Goal: Use online tool/utility

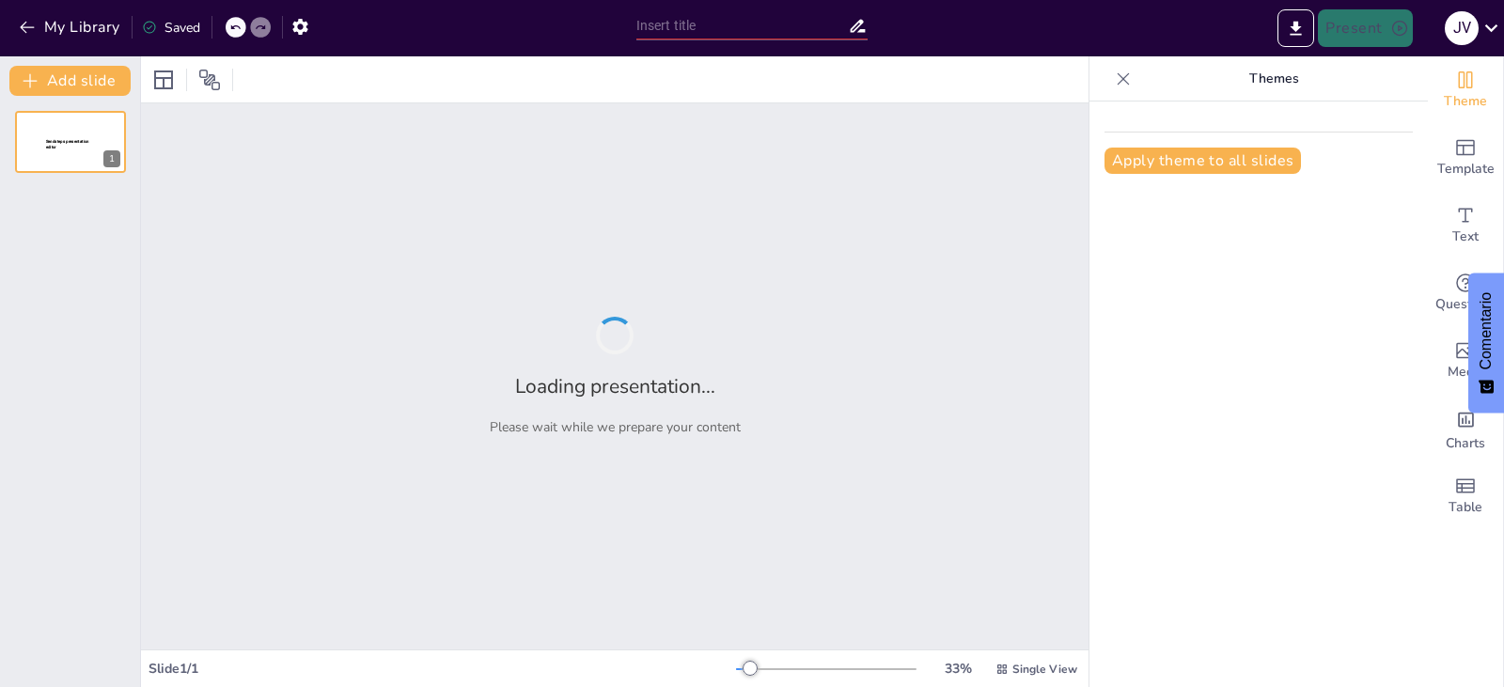
type input "Distribución de Frecuencia de Marcas de Teléfonos: Un Caso Práctico con Excel"
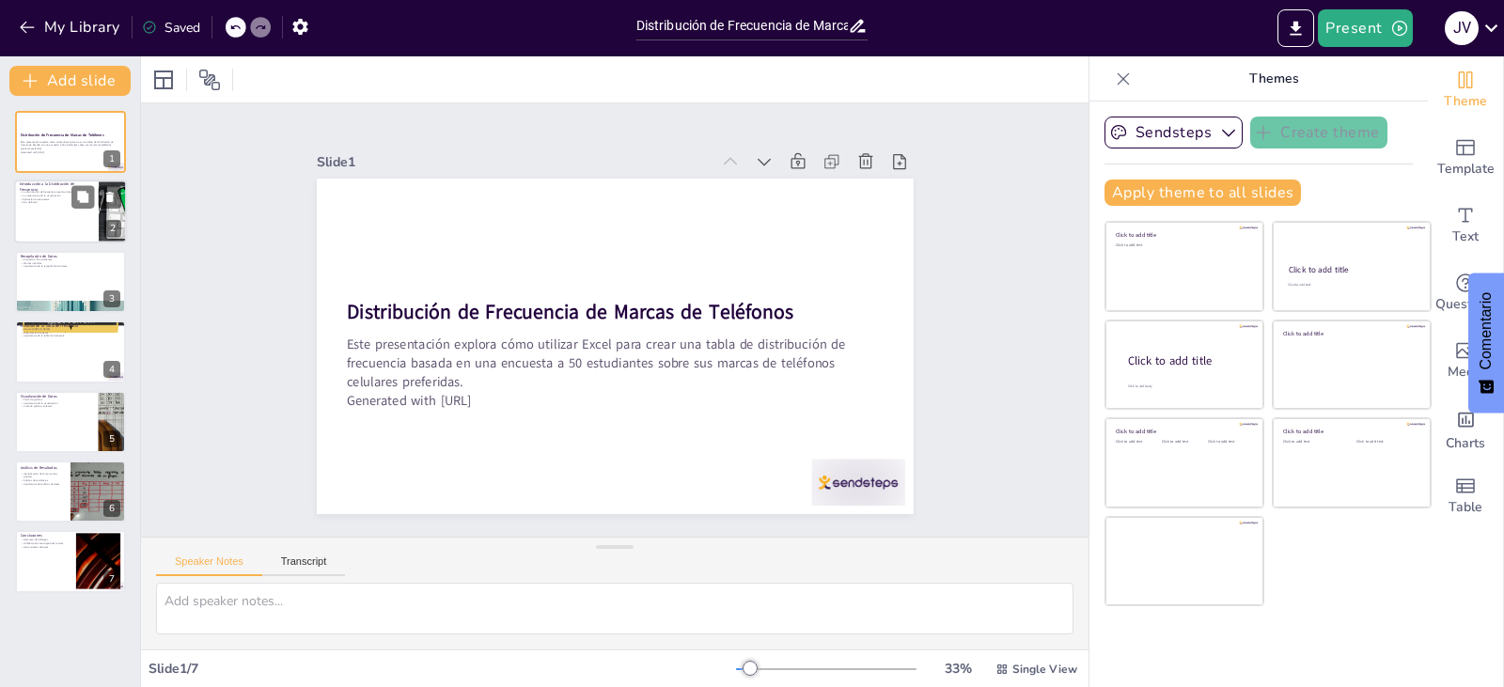
click at [61, 210] on div at bounding box center [70, 212] width 113 height 64
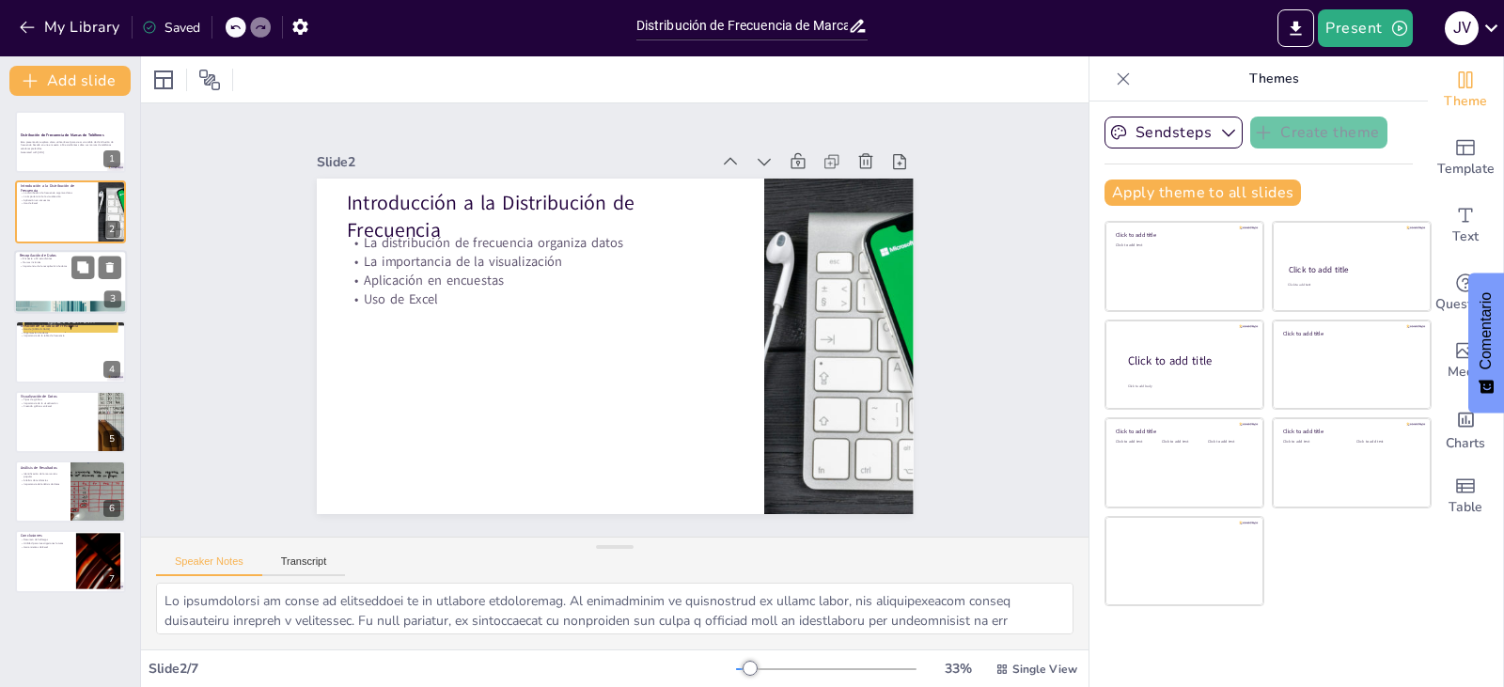
click at [68, 288] on div at bounding box center [70, 282] width 113 height 64
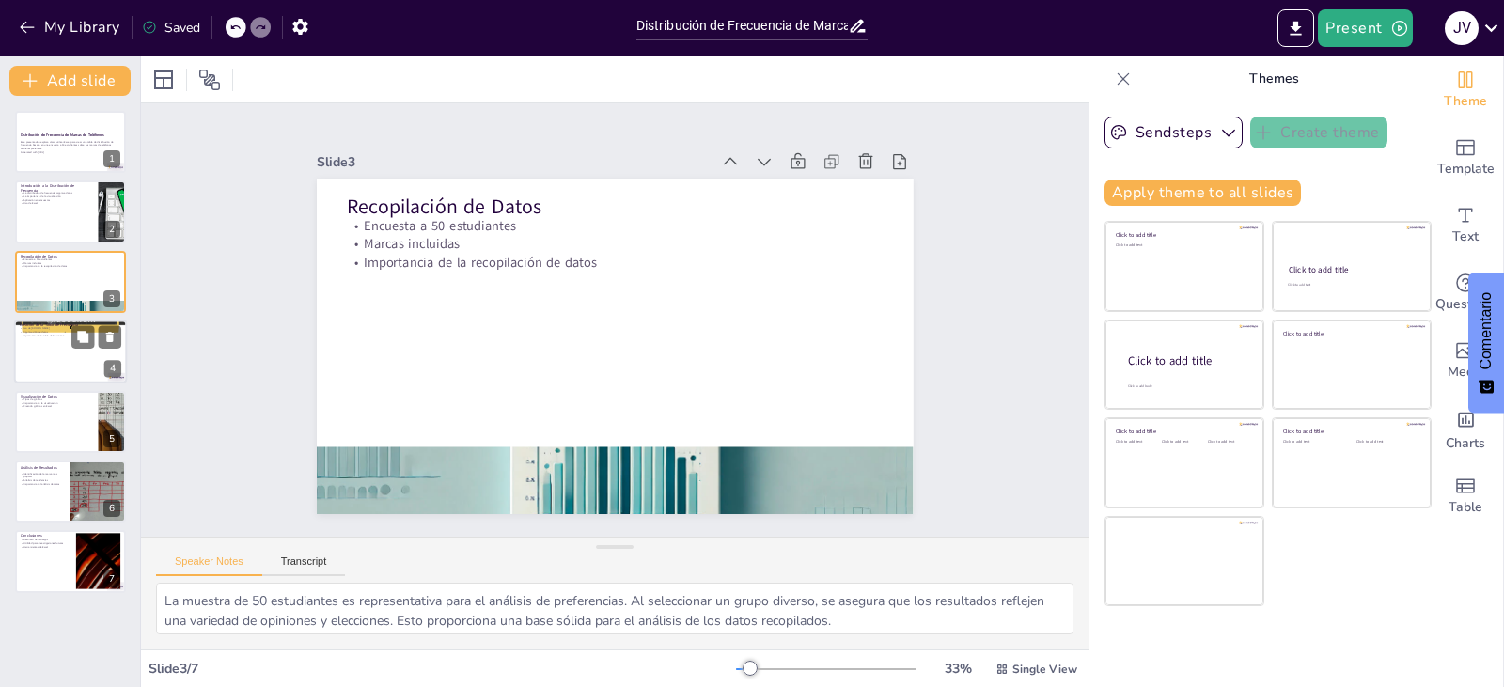
click at [70, 362] on div at bounding box center [70, 352] width 113 height 64
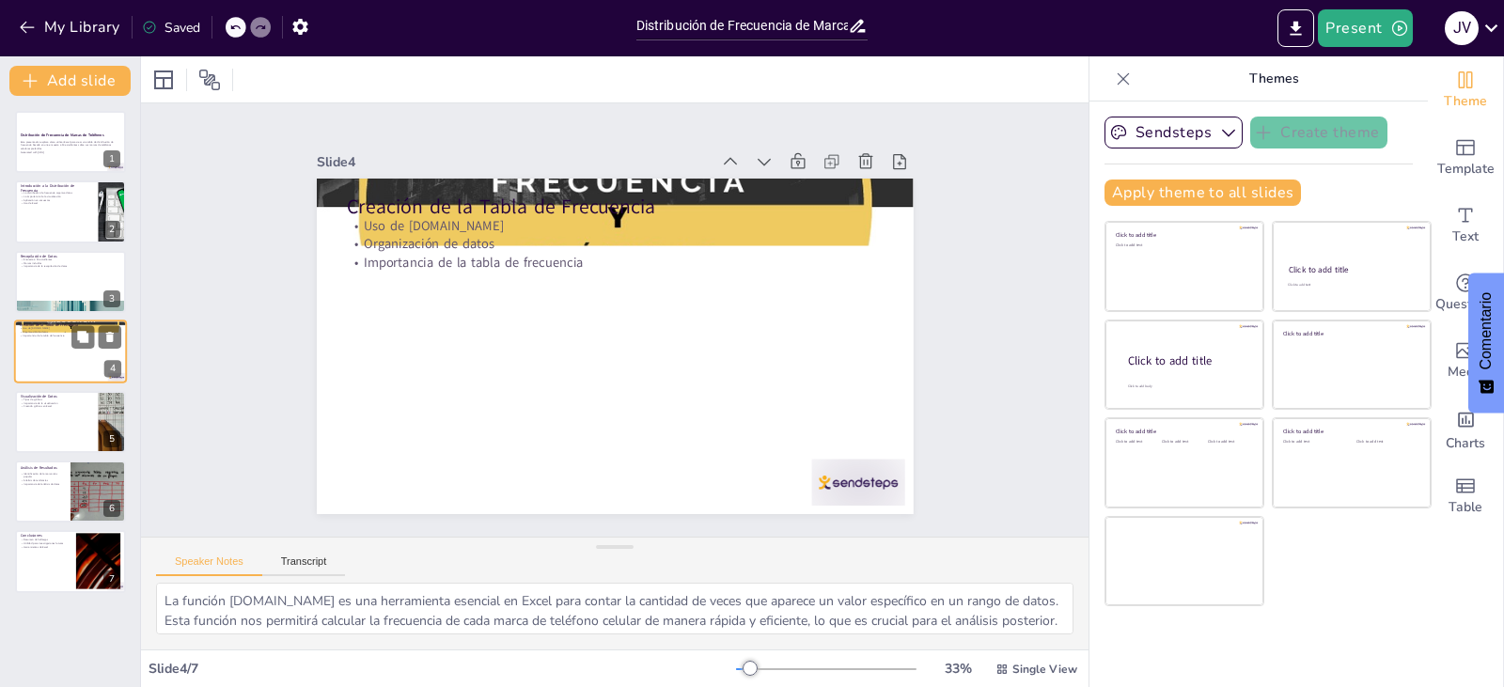
click at [74, 355] on div at bounding box center [70, 352] width 113 height 64
click at [76, 417] on button at bounding box center [82, 407] width 23 height 23
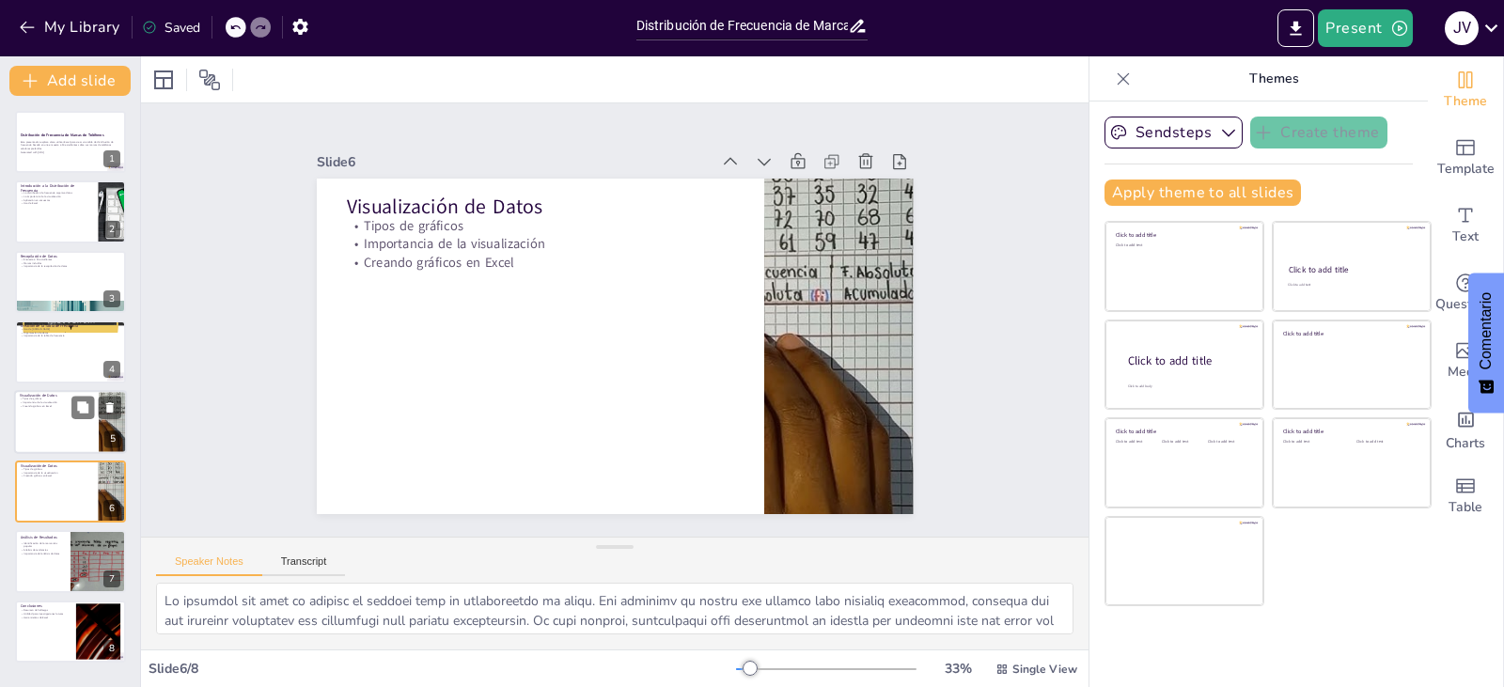
click at [50, 421] on div at bounding box center [70, 422] width 113 height 64
click at [61, 351] on div at bounding box center [70, 352] width 113 height 64
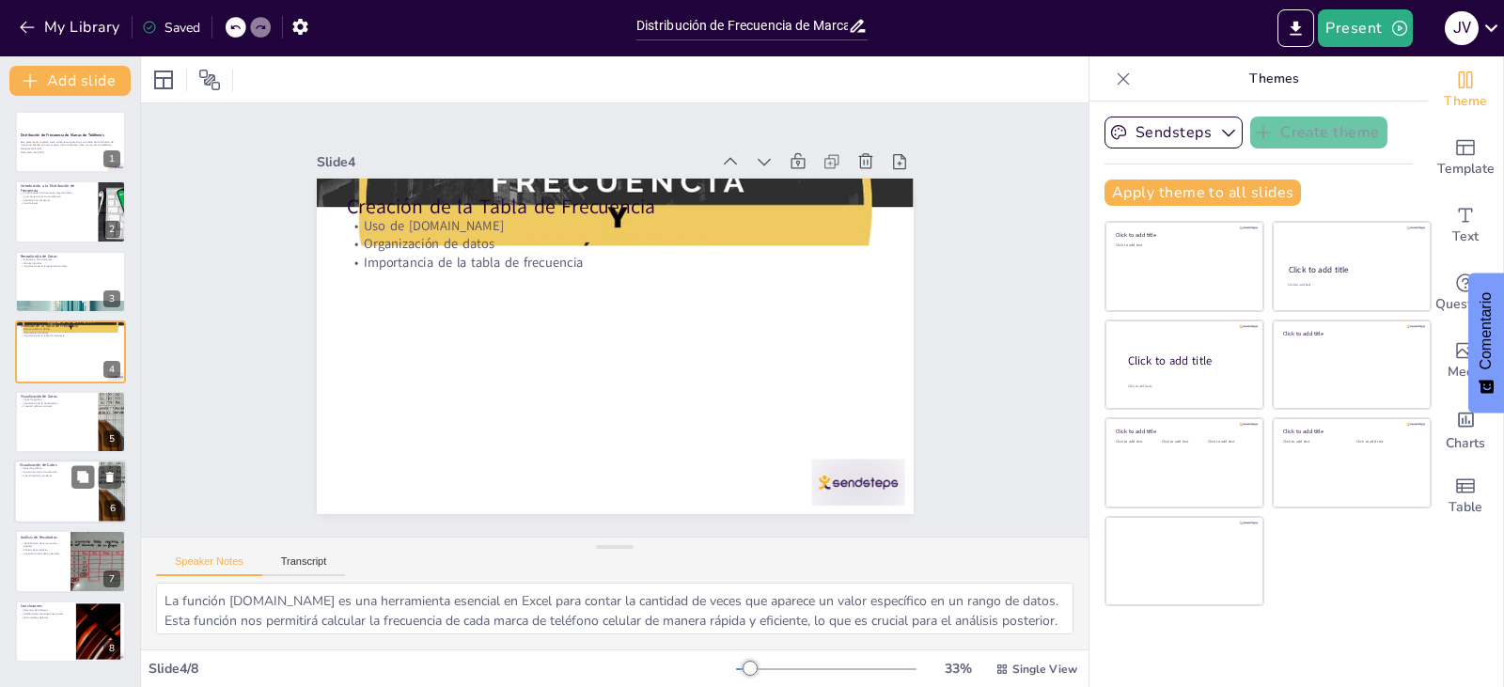
click at [45, 474] on p "Creando gráficos en Excel" at bounding box center [56, 476] width 73 height 4
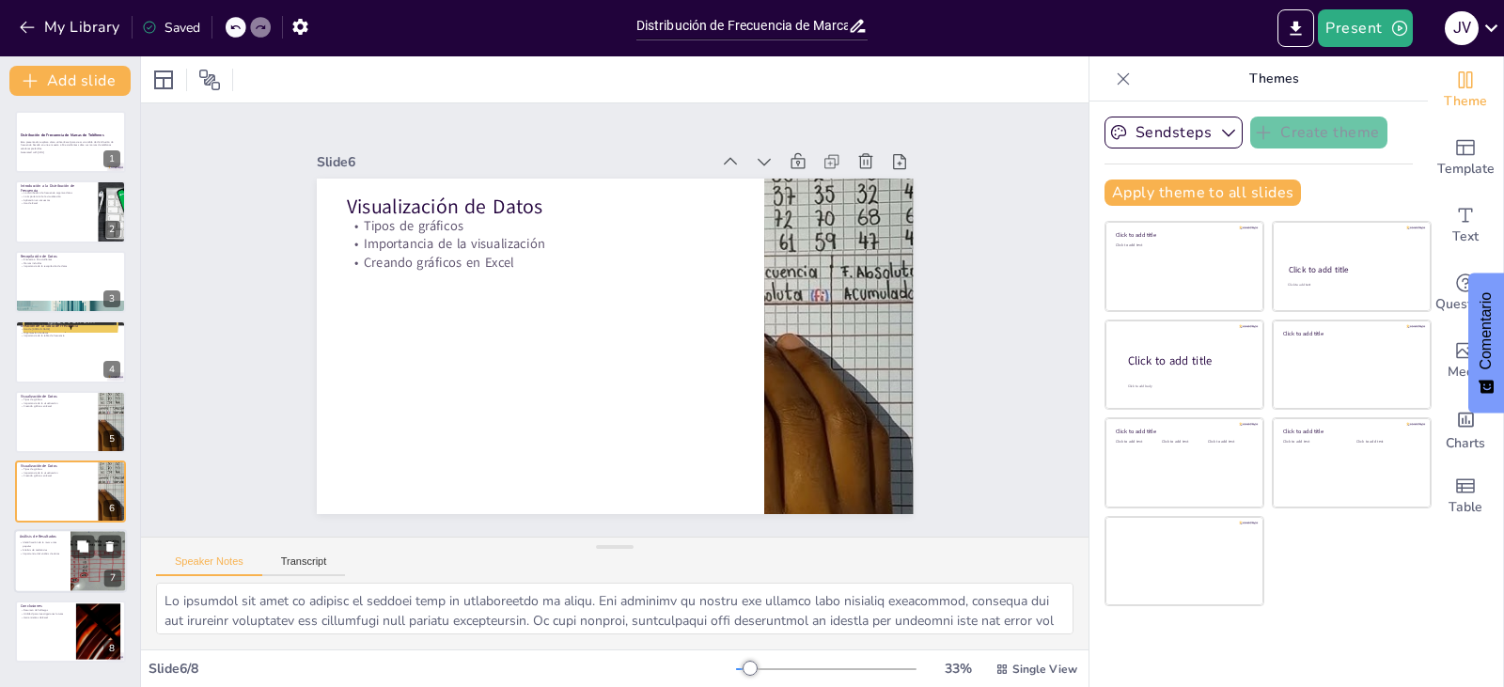
click at [60, 554] on p "Importancia del análisis de datos" at bounding box center [42, 554] width 45 height 4
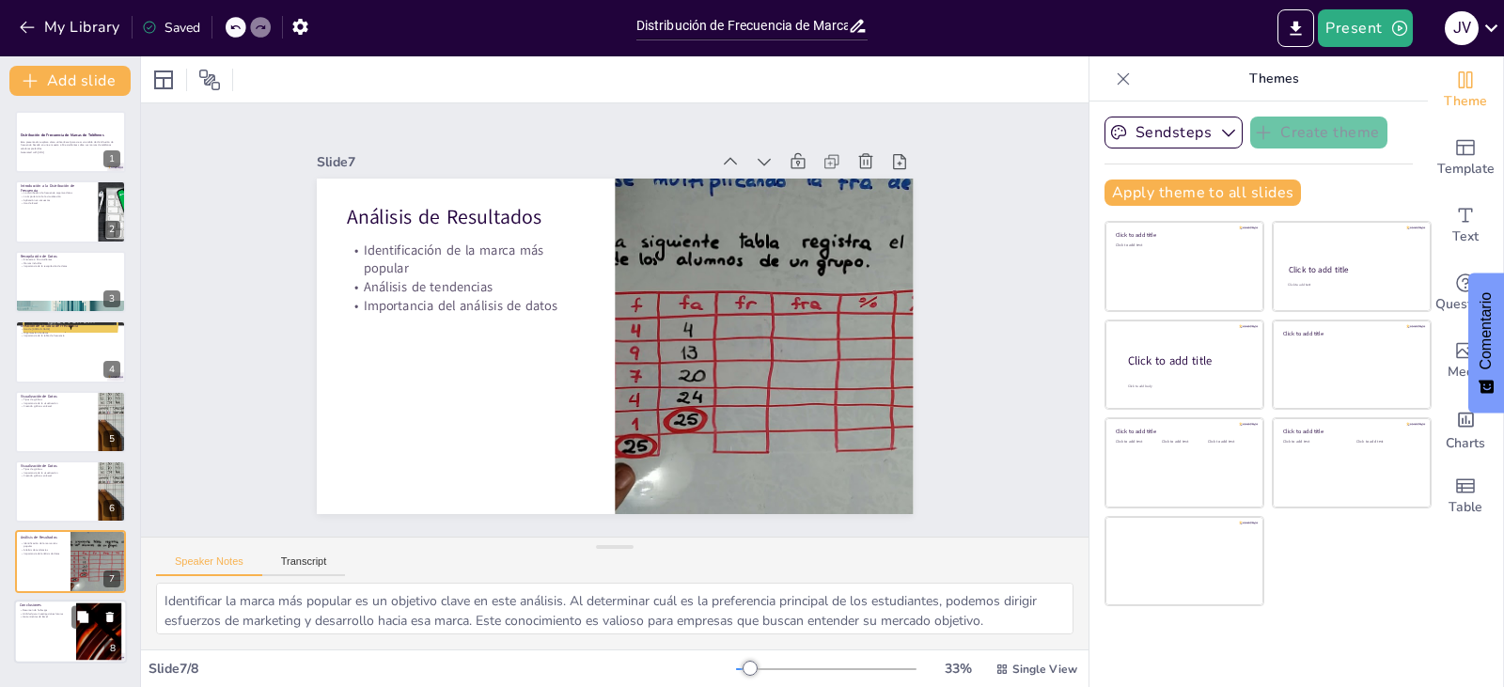
drag, startPoint x: 39, startPoint y: 620, endPoint x: 44, endPoint y: 611, distance: 10.5
click at [41, 600] on div "Conclusiones Resumen de hallazgos Utilidad para investigaciones futuras Herrami…" at bounding box center [70, 600] width 113 height 0
click at [44, 613] on p "Utilidad para investigaciones futuras" at bounding box center [45, 614] width 51 height 4
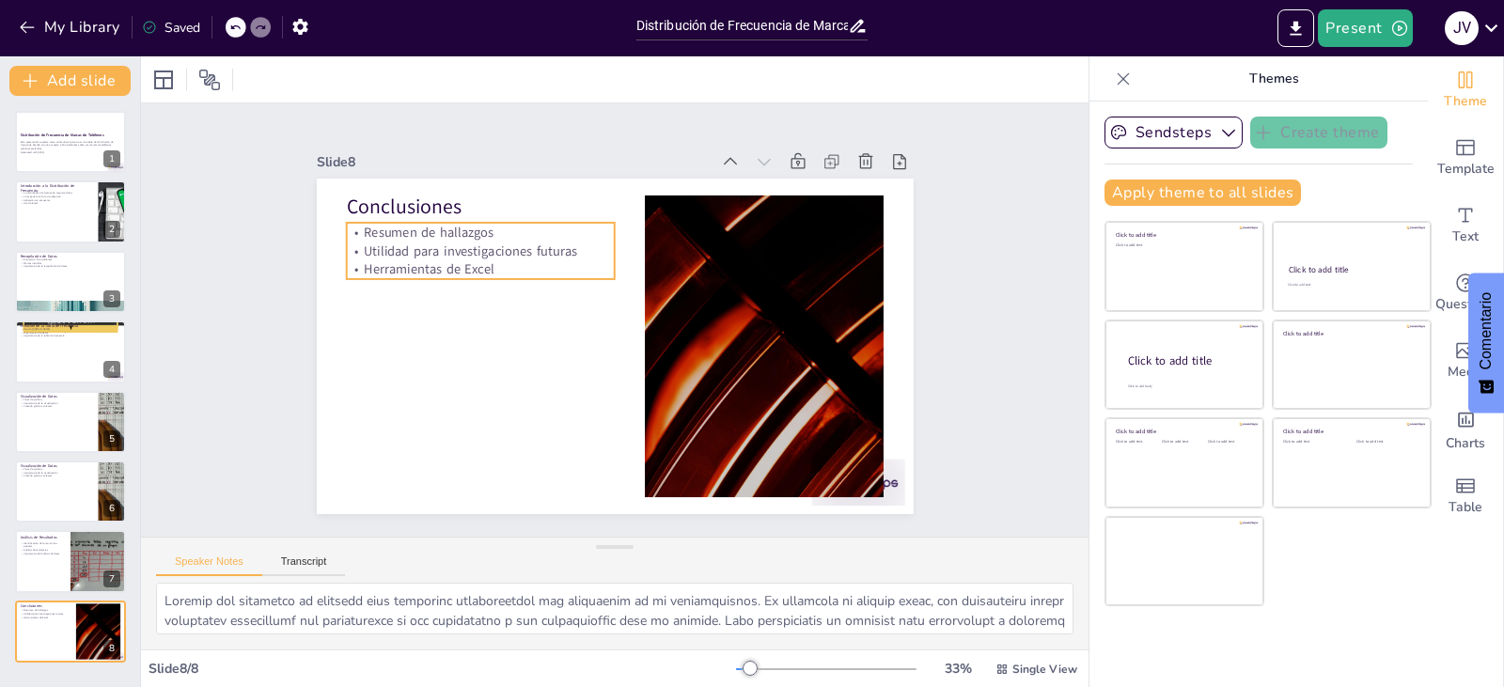
click at [431, 226] on p "Resumen de hallazgos" at bounding box center [501, 206] width 266 height 74
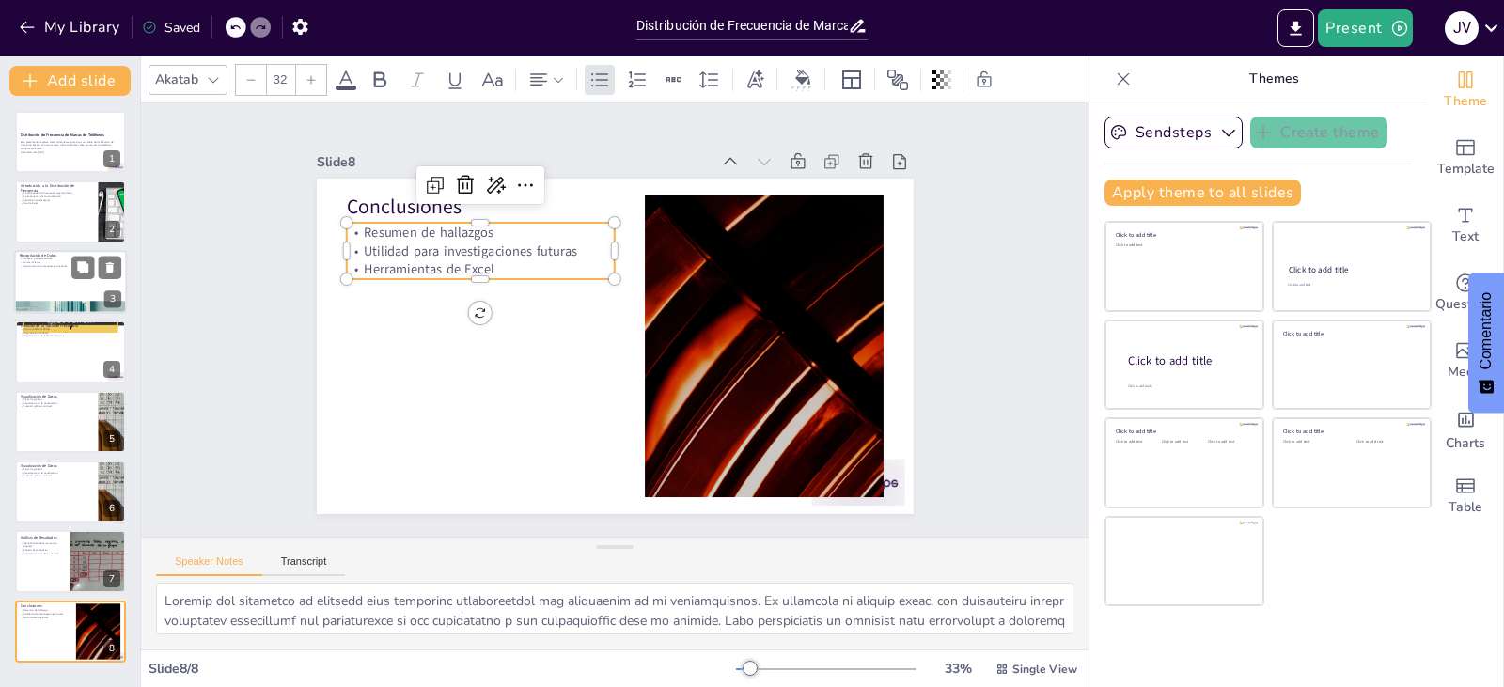
drag, startPoint x: 37, startPoint y: 359, endPoint x: 69, endPoint y: 287, distance: 79.1
click at [39, 354] on div at bounding box center [70, 351] width 111 height 62
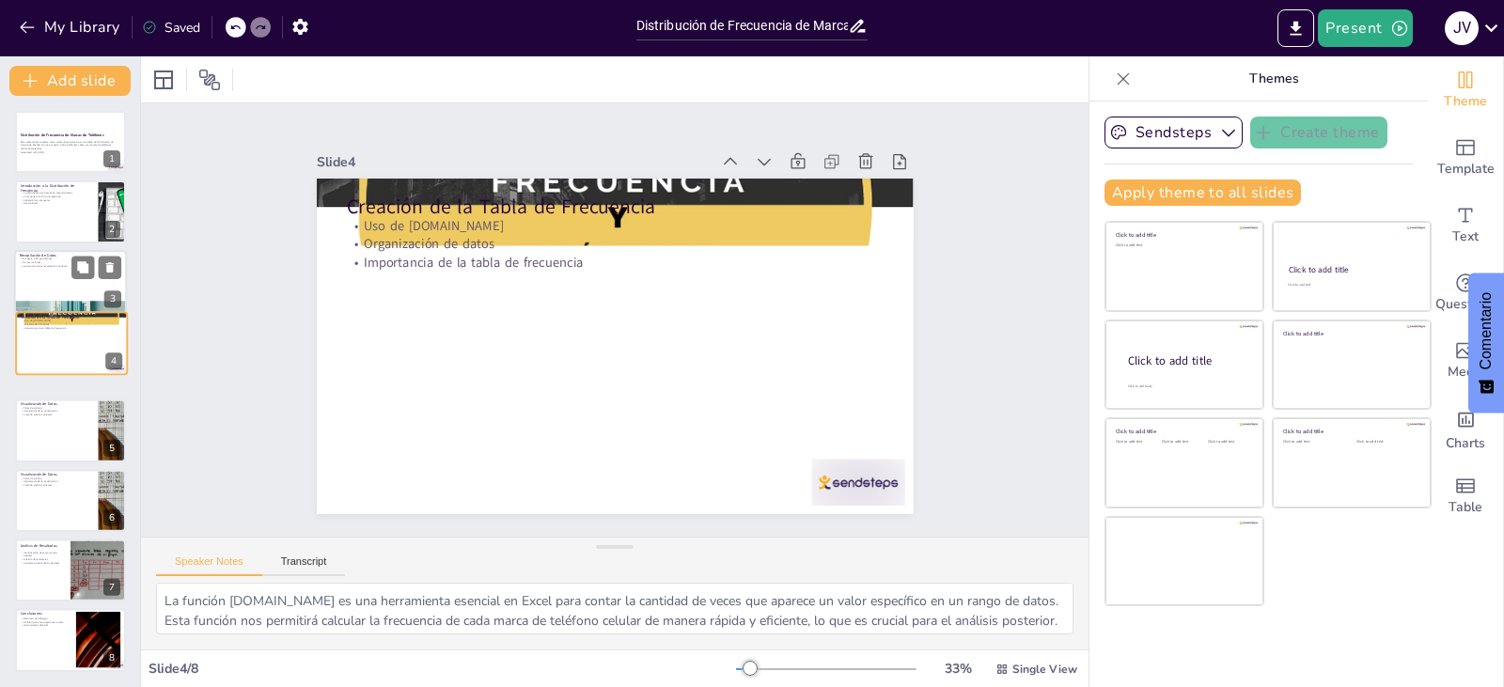
click at [70, 282] on div at bounding box center [70, 282] width 113 height 64
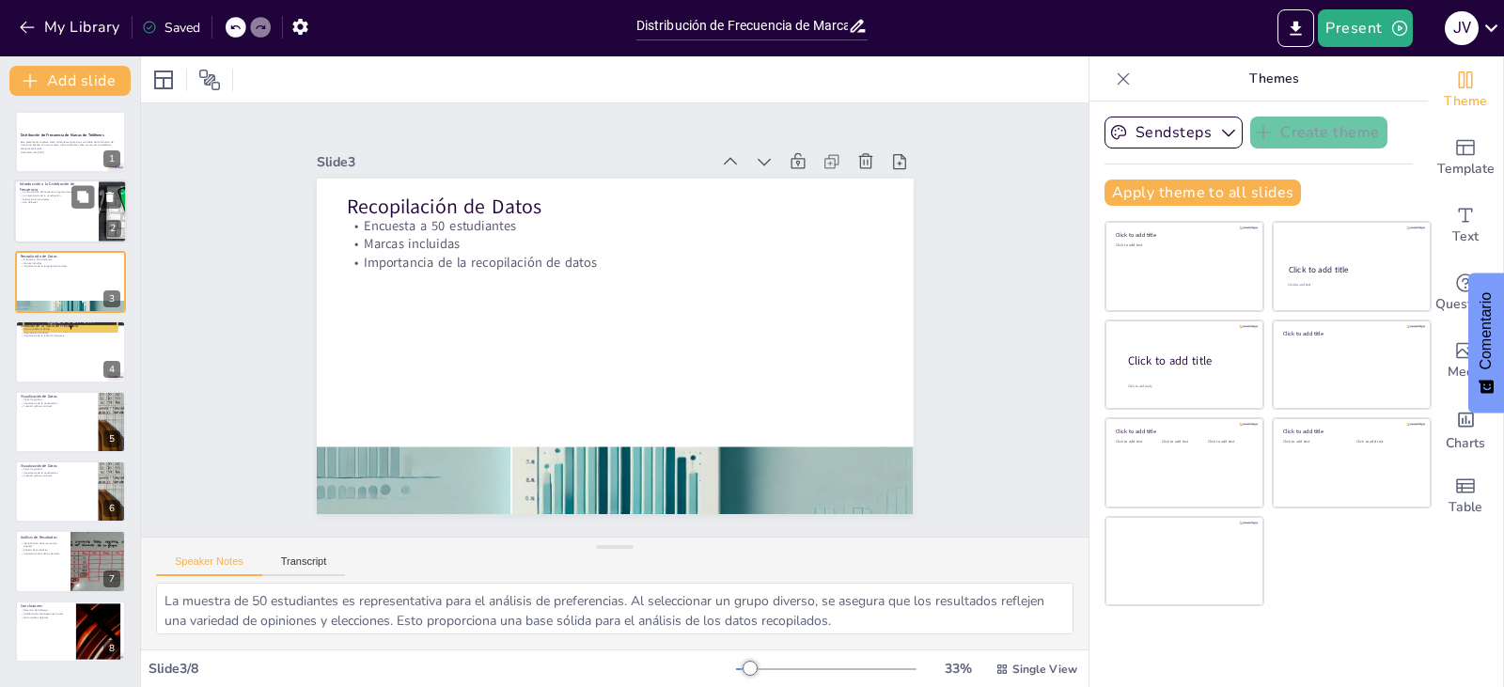
click at [59, 217] on div at bounding box center [70, 212] width 113 height 64
type textarea "Lo ipsumdolorsi am conse ad elitseddoei te in utlabore etdoloremag. Al enimadmi…"
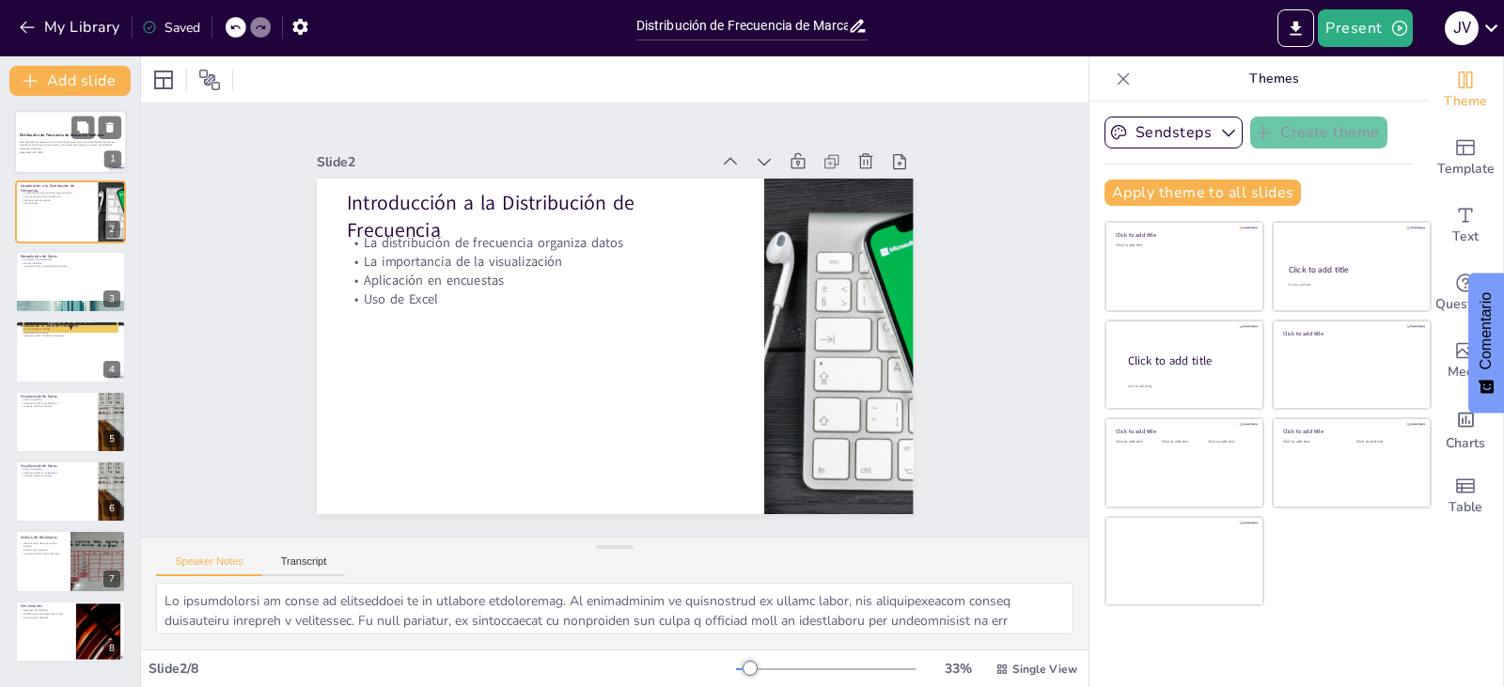
click at [48, 133] on strong "Distribución de Frecuencia de Marcas de Teléfonos" at bounding box center [62, 135] width 85 height 5
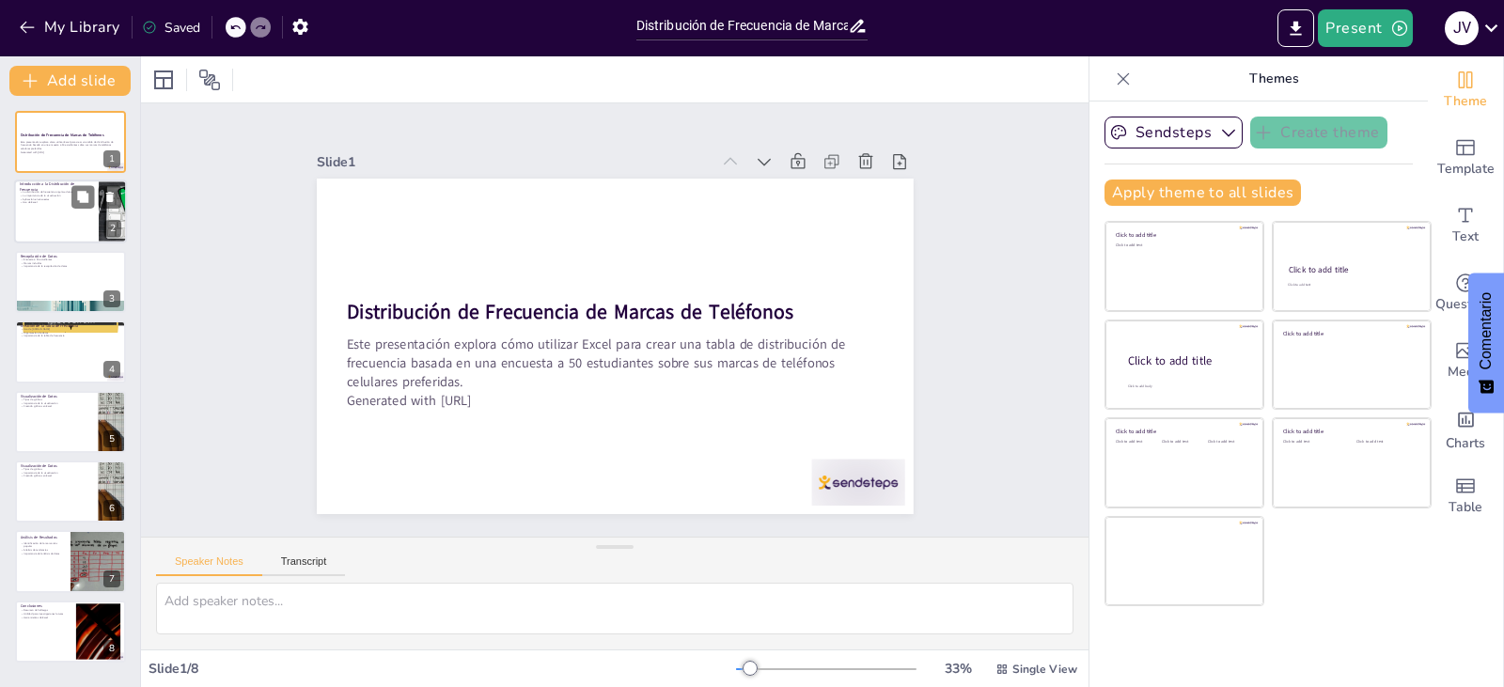
click at [55, 221] on div at bounding box center [70, 212] width 113 height 64
type textarea "Lo ipsumdolorsi am conse ad elitseddoei te in utlabore etdoloremag. Al enimadmi…"
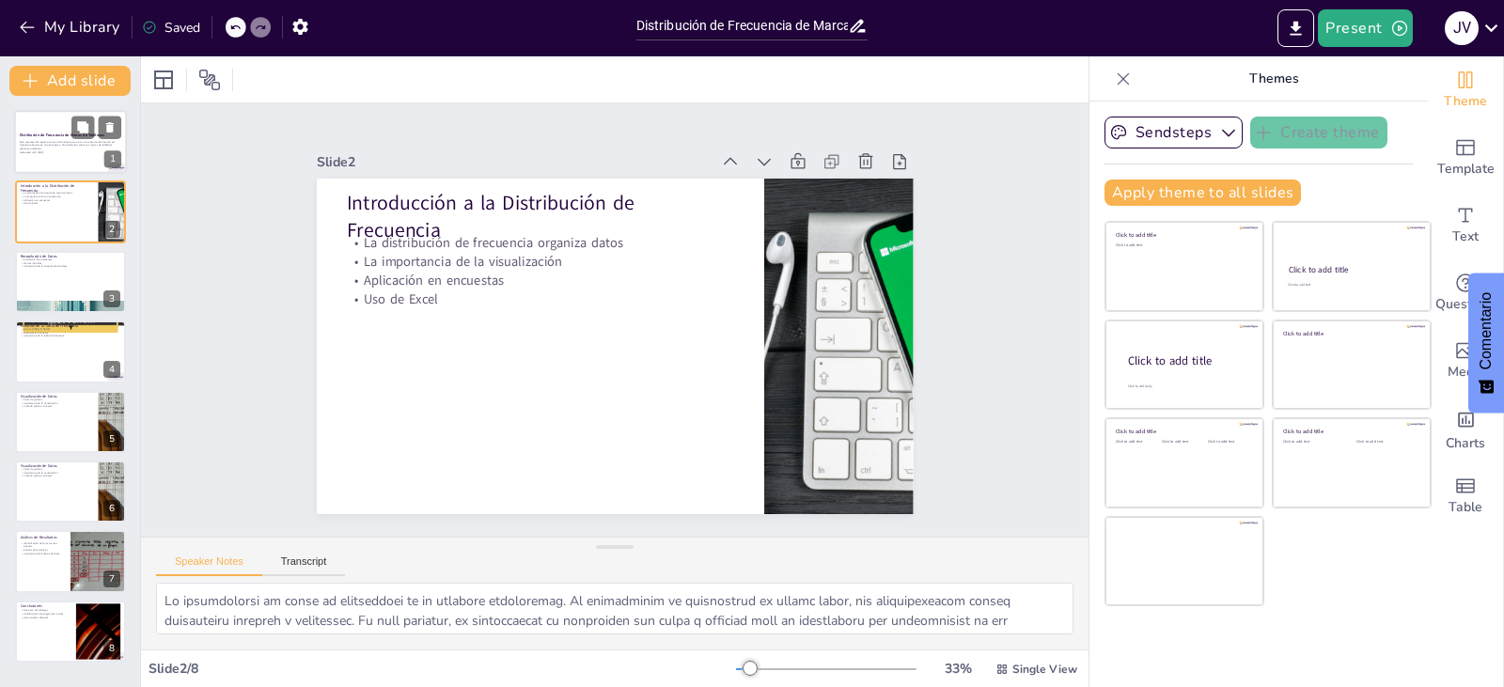
click at [45, 158] on div at bounding box center [70, 142] width 113 height 64
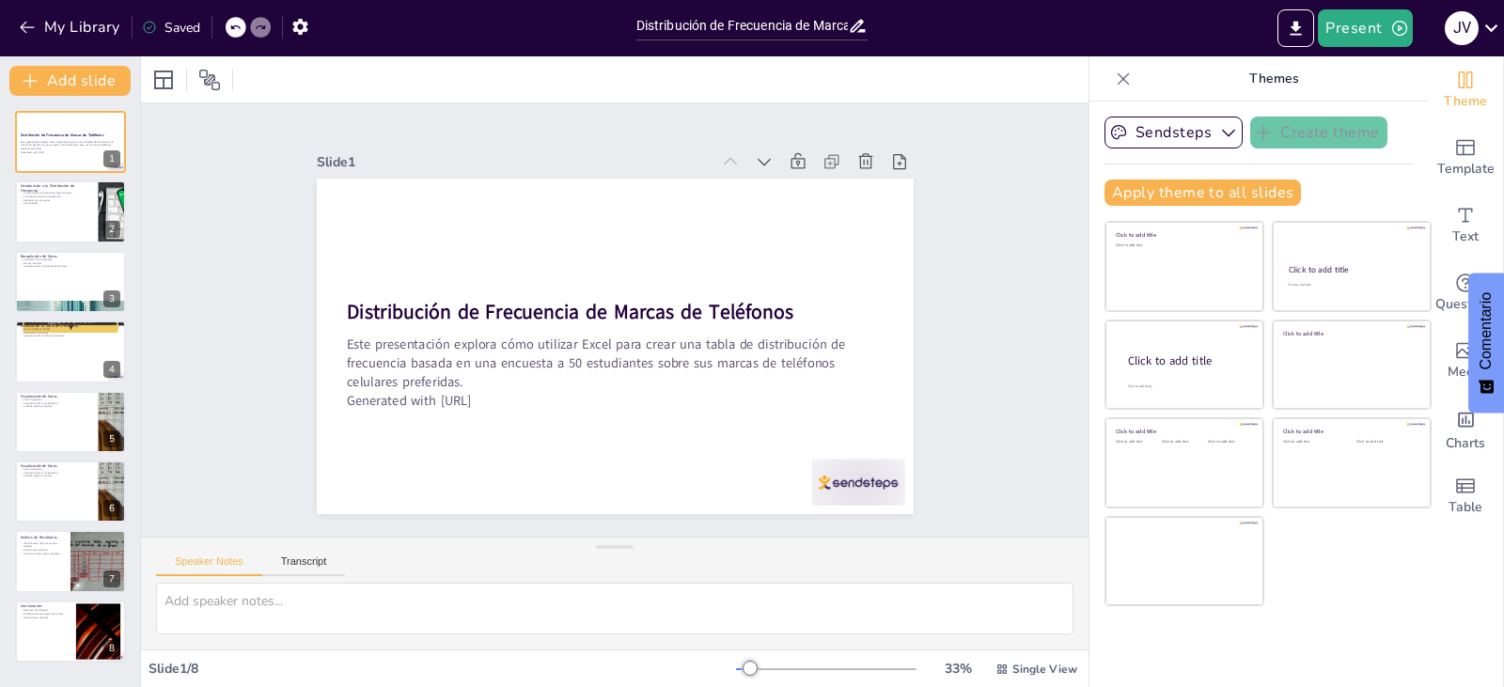
drag, startPoint x: 50, startPoint y: 205, endPoint x: 848, endPoint y: 491, distance: 847.8
click at [55, 212] on div at bounding box center [70, 211] width 111 height 62
type textarea "Lo ipsumdolorsi am conse ad elitseddoei te in utlabore etdoloremag. Al enimadmi…"
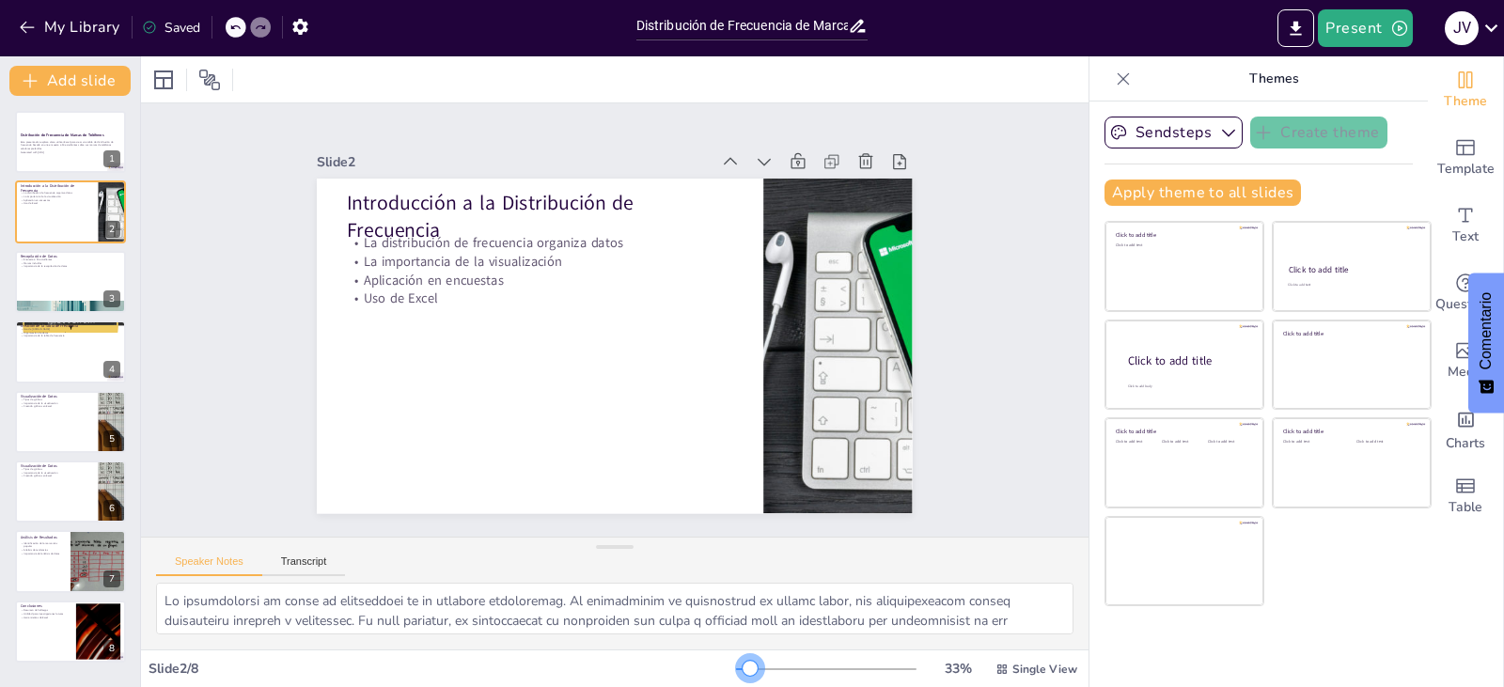
click at [742, 674] on div at bounding box center [749, 668] width 15 height 15
click at [303, 568] on button "Transcript" at bounding box center [304, 565] width 84 height 21
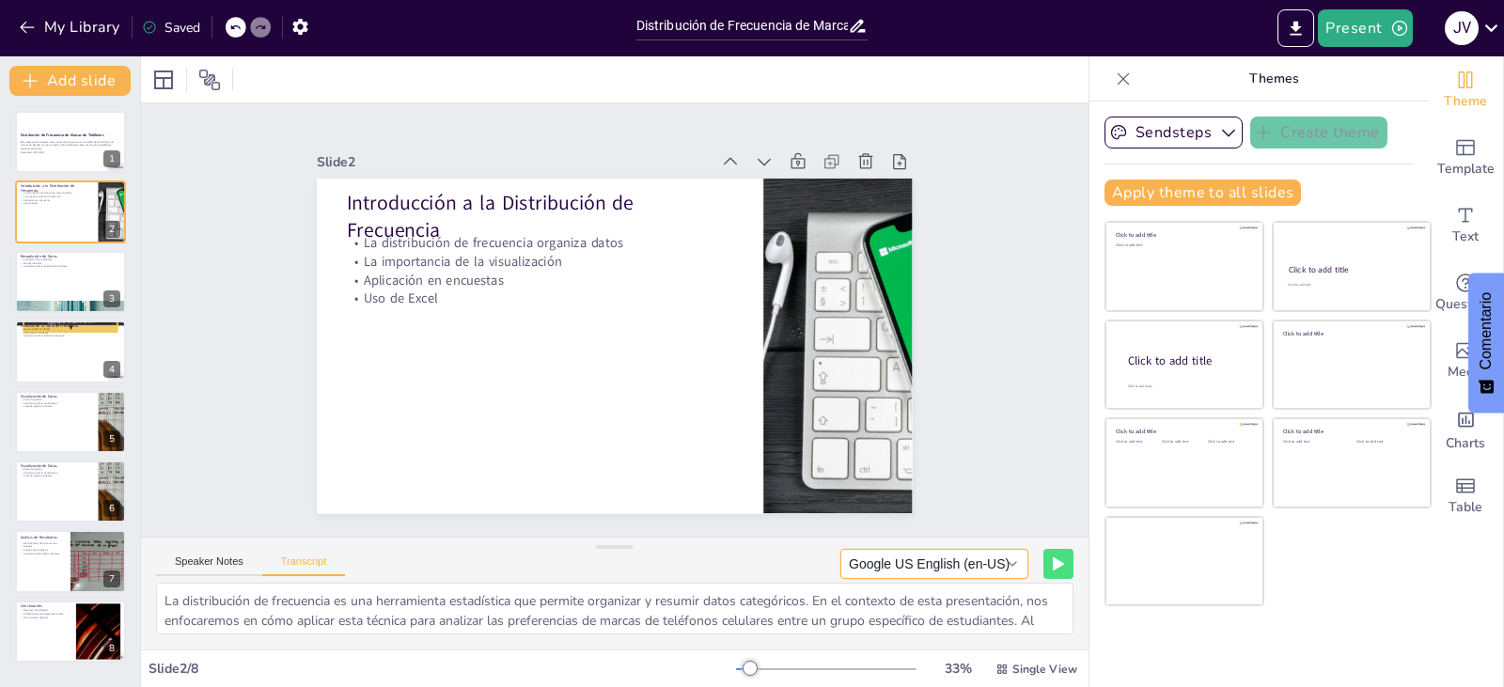
click at [1000, 564] on button "Google US English (en-US)" at bounding box center [934, 564] width 188 height 30
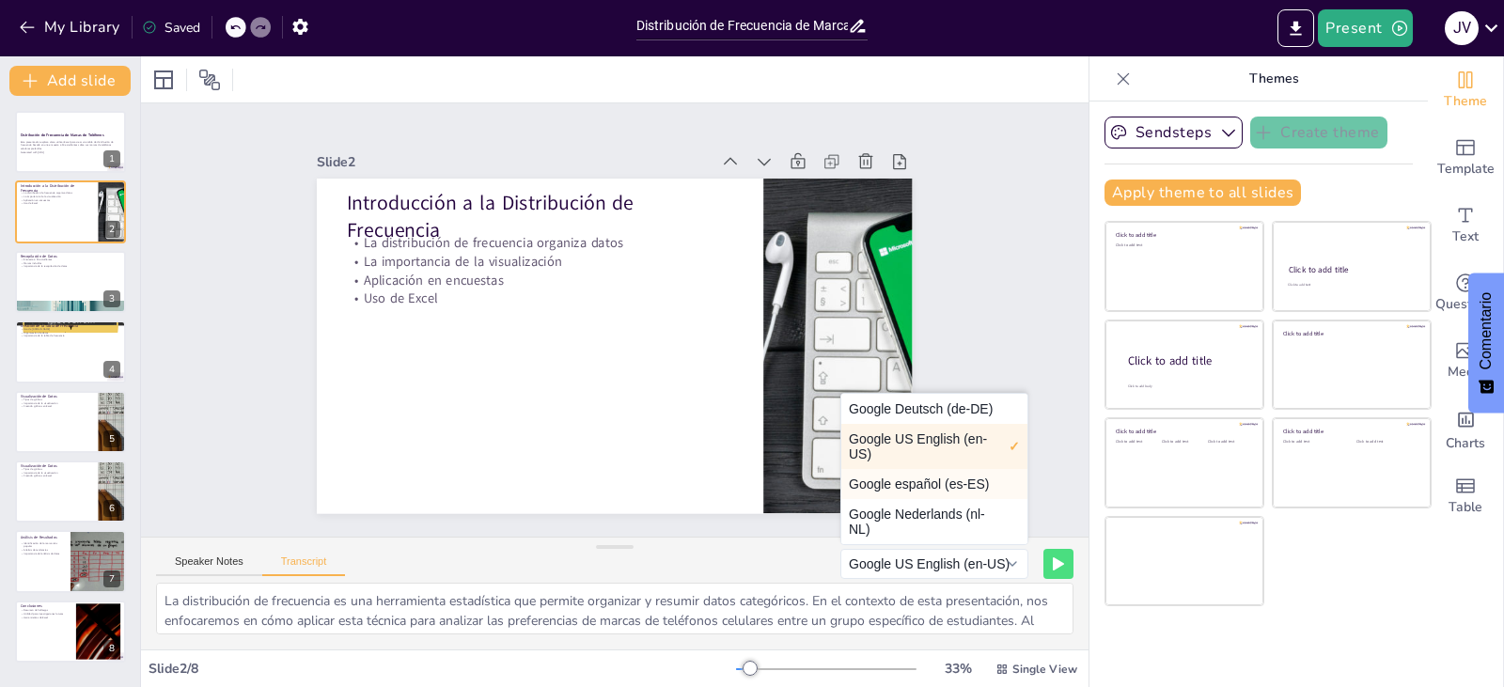
click at [935, 486] on button "Google español (es-ES)" at bounding box center [934, 484] width 186 height 30
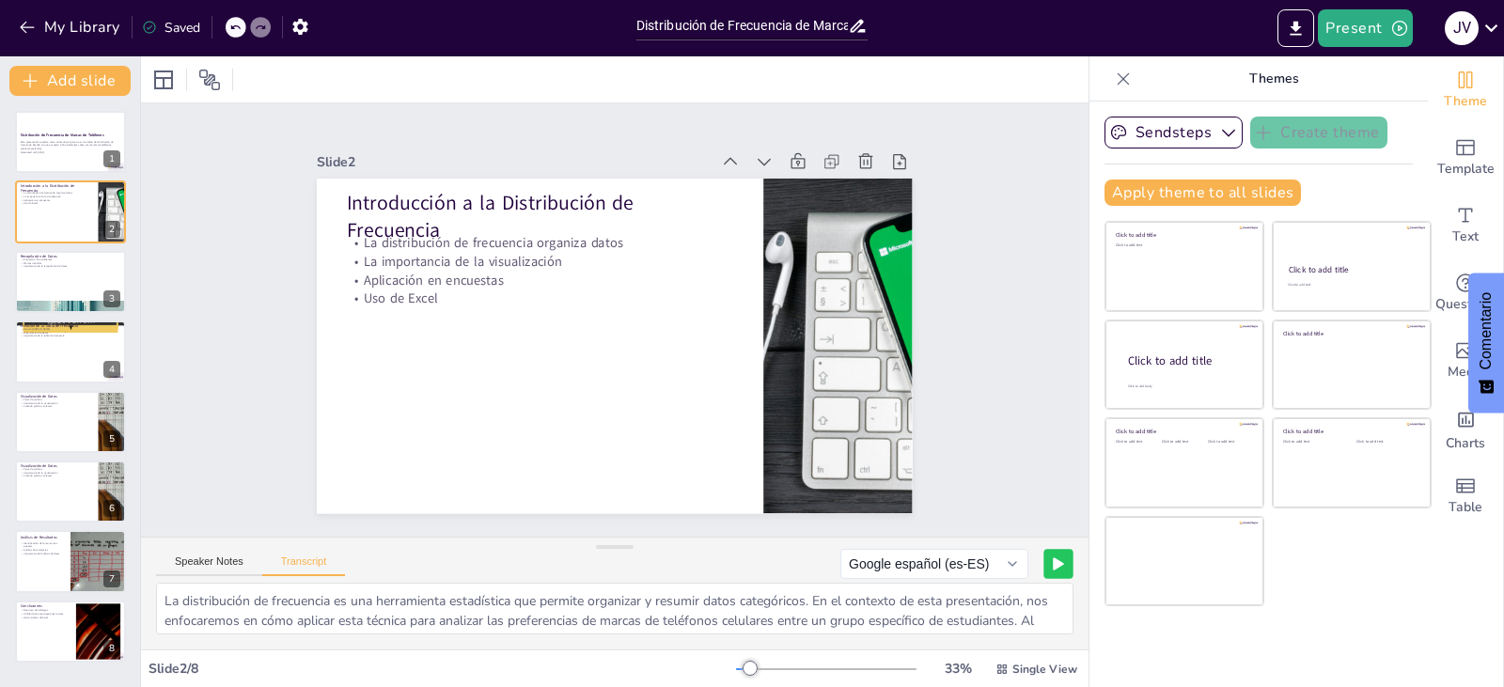
click at [1053, 560] on icon at bounding box center [1058, 563] width 11 height 13
